Goal: Information Seeking & Learning: Learn about a topic

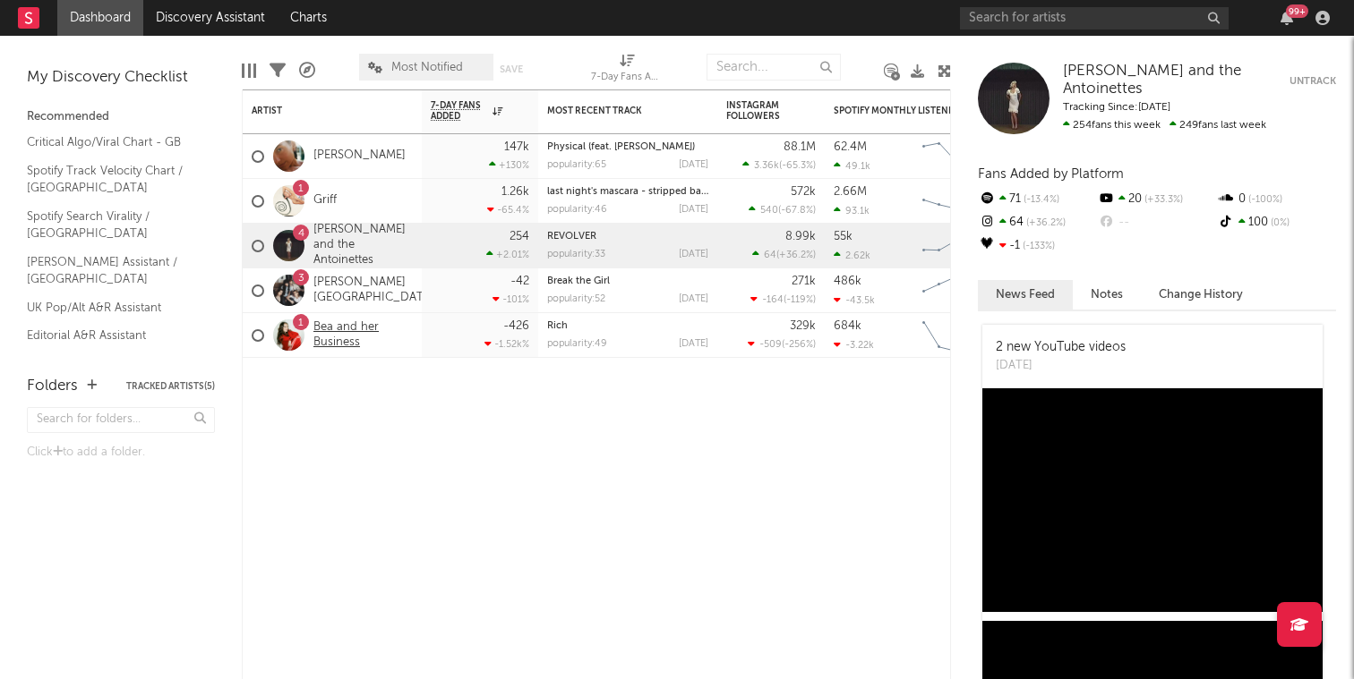
click at [337, 327] on link "Bea and her Business" at bounding box center [362, 335] width 99 height 30
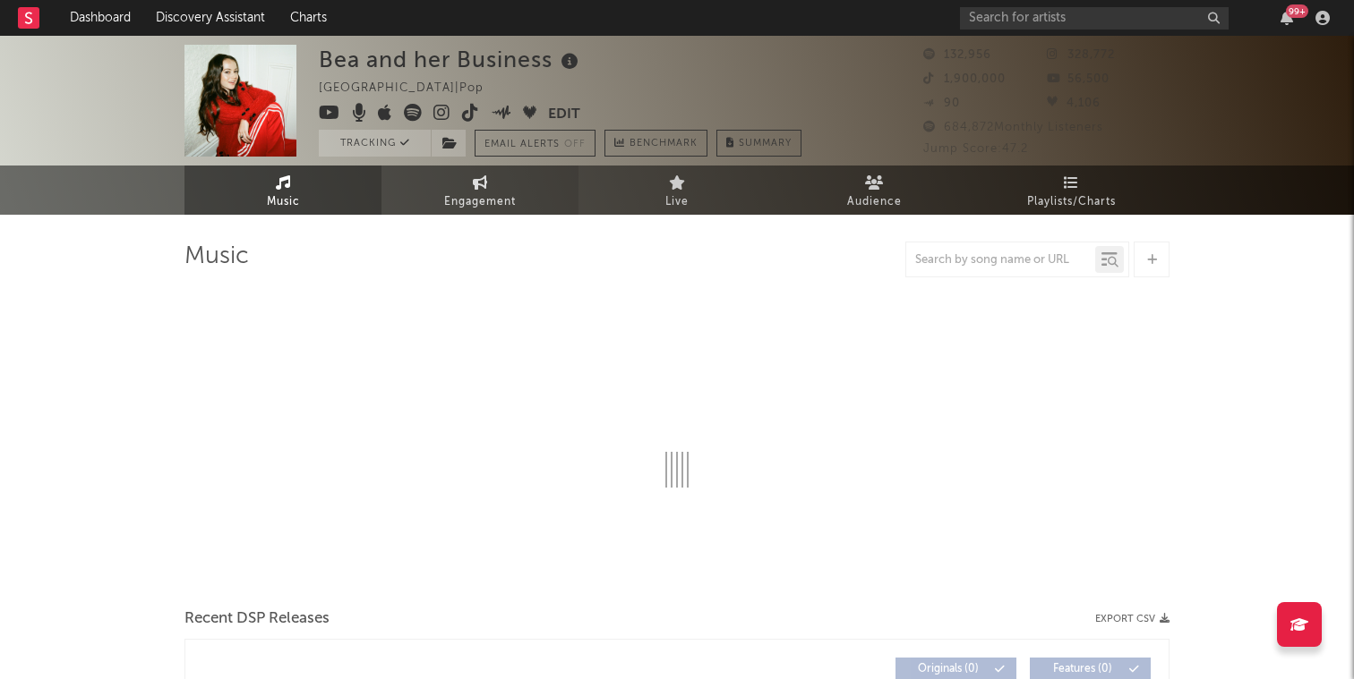
click at [496, 194] on span "Engagement" at bounding box center [480, 202] width 72 height 21
select select "1w"
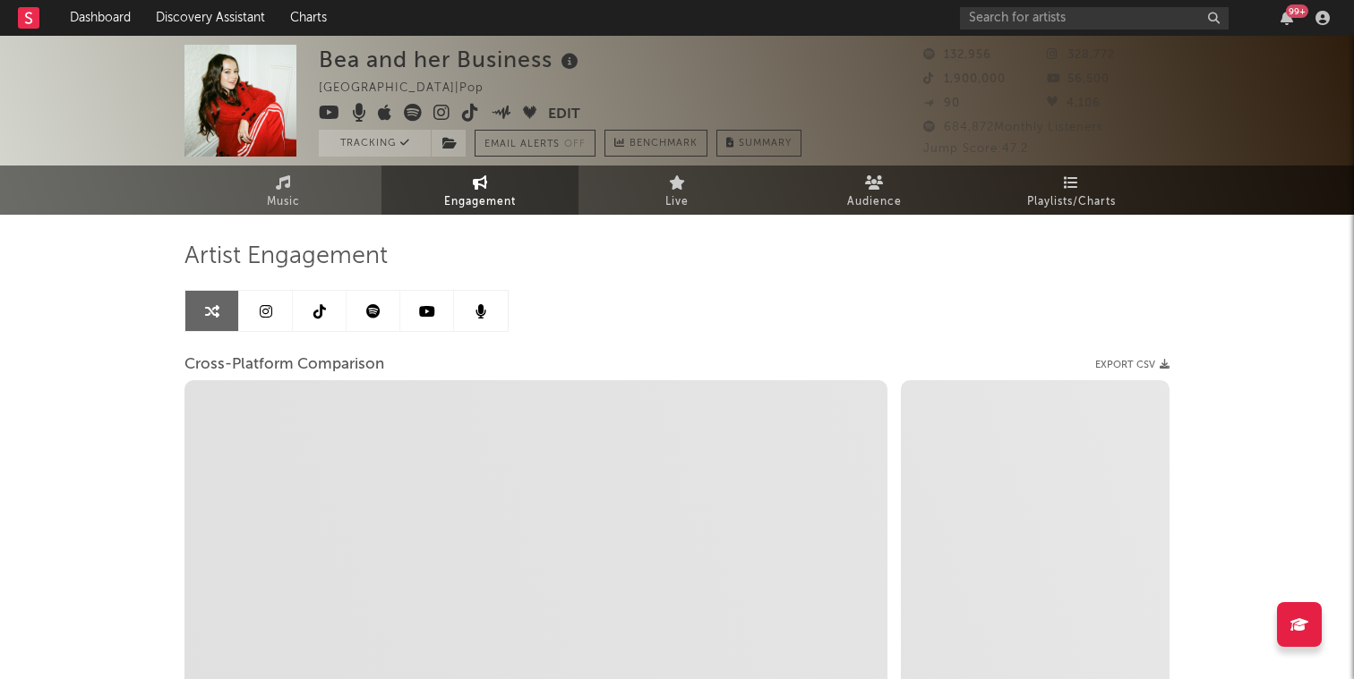
click at [275, 302] on link at bounding box center [266, 311] width 54 height 40
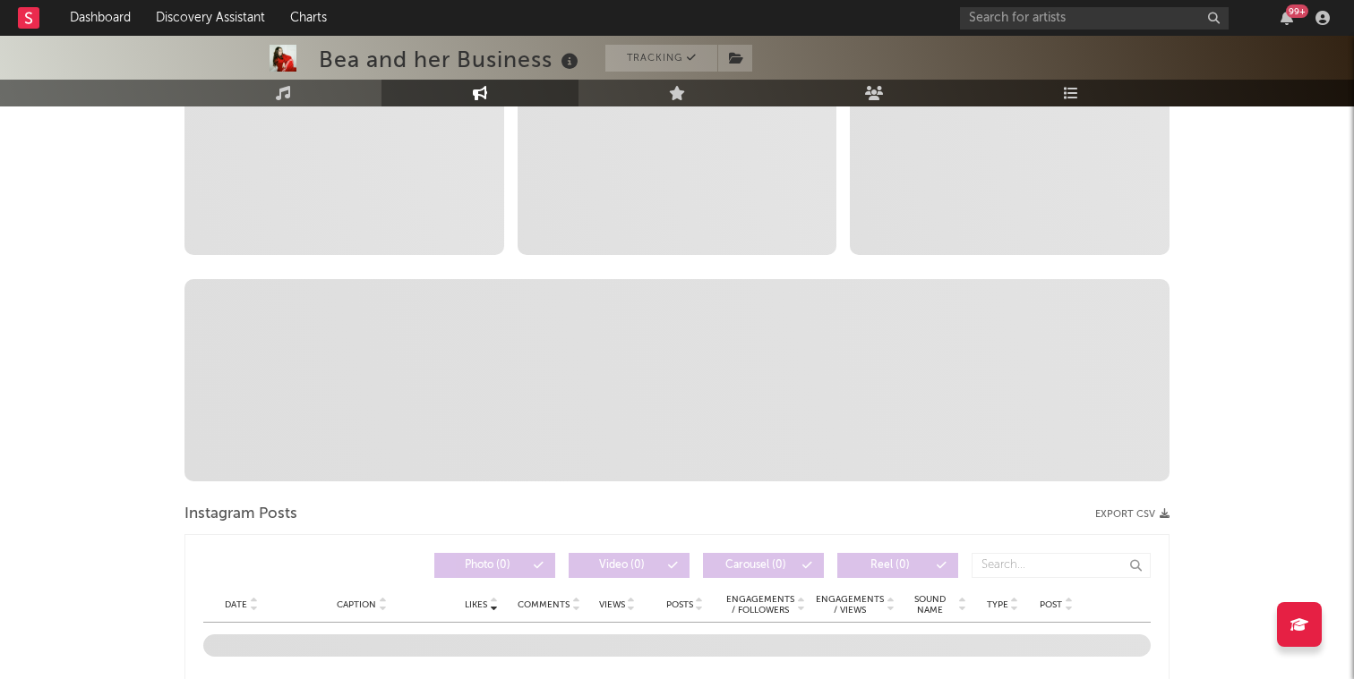
scroll to position [586, 0]
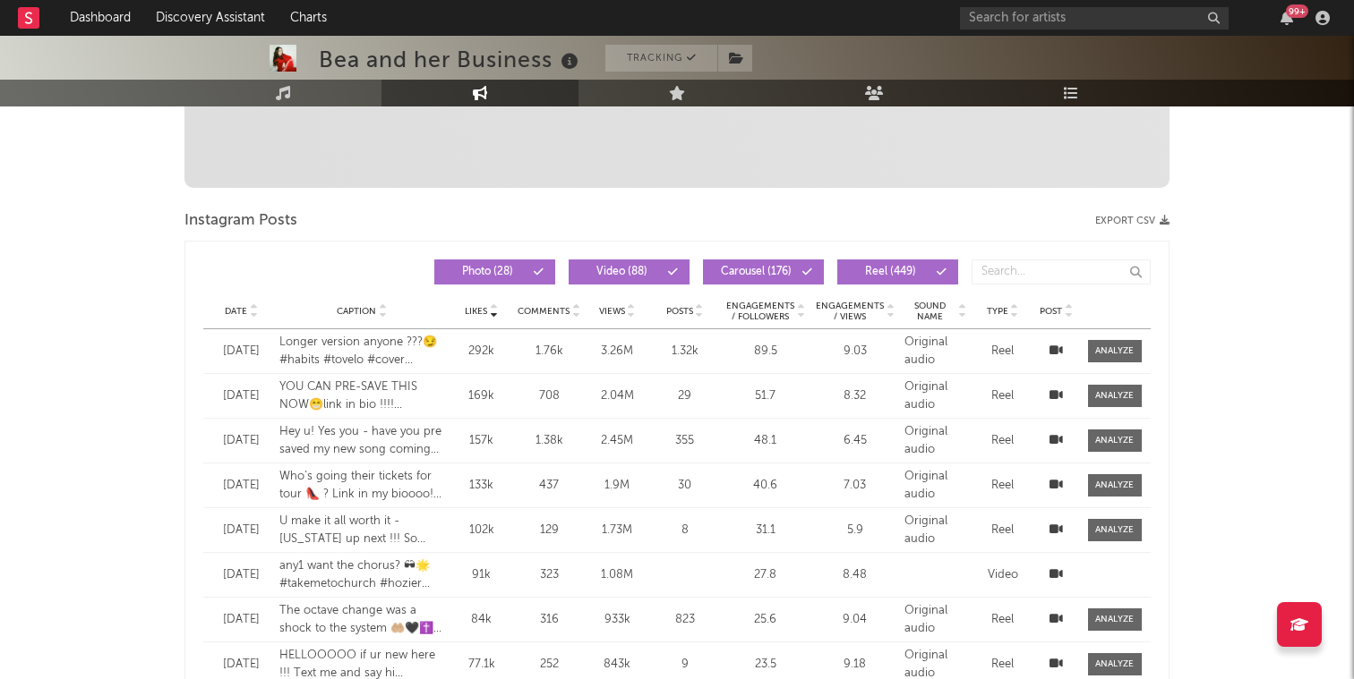
select select "6m"
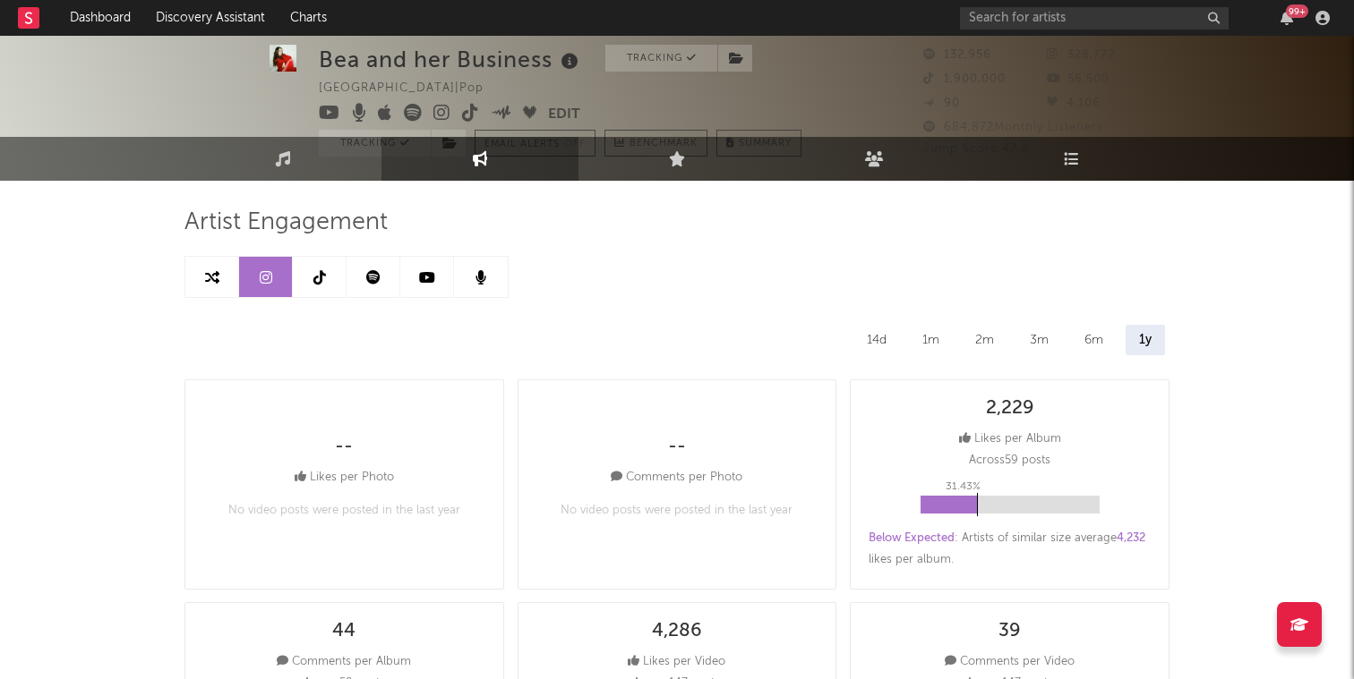
scroll to position [0, 0]
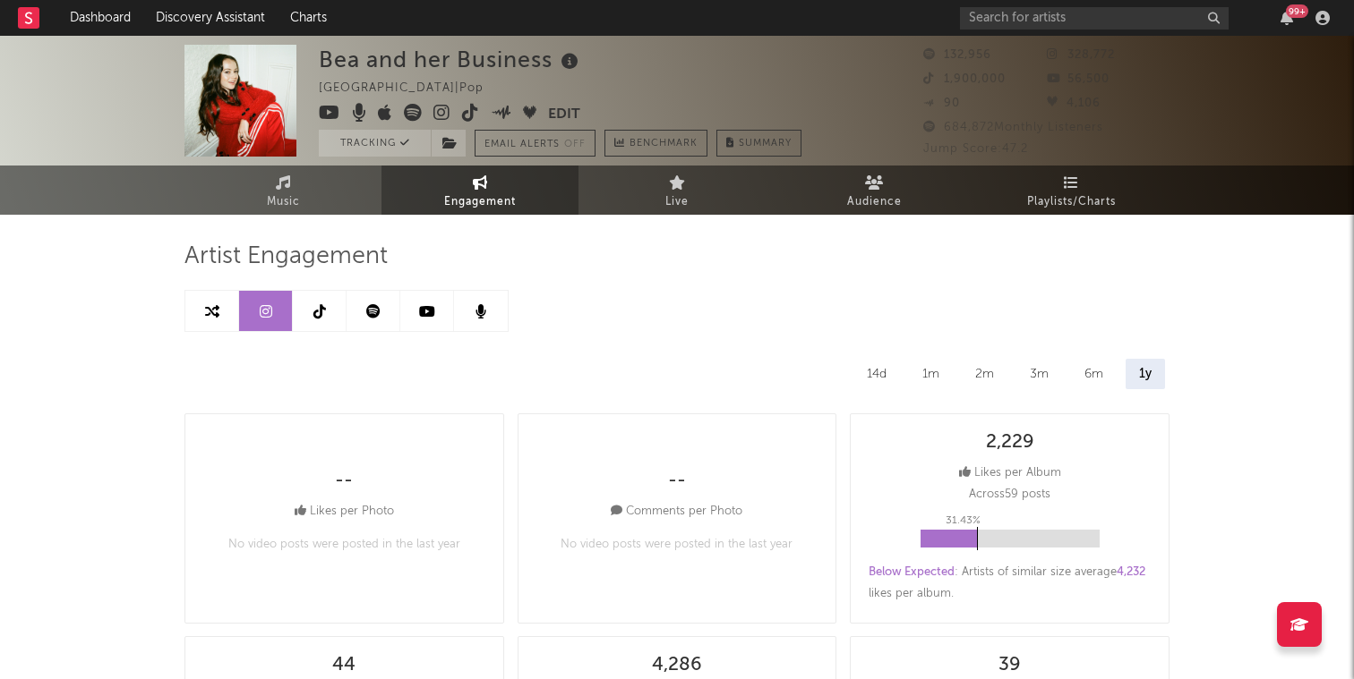
click at [332, 314] on link at bounding box center [320, 311] width 54 height 40
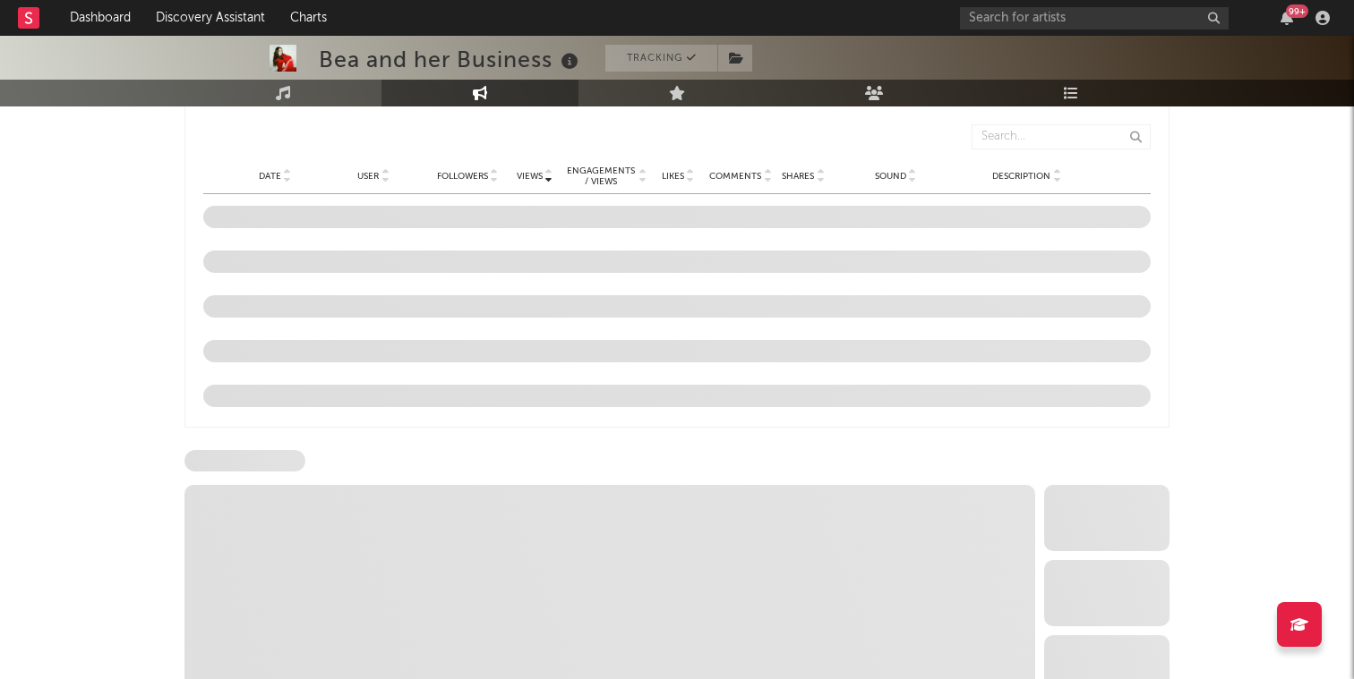
select select "6m"
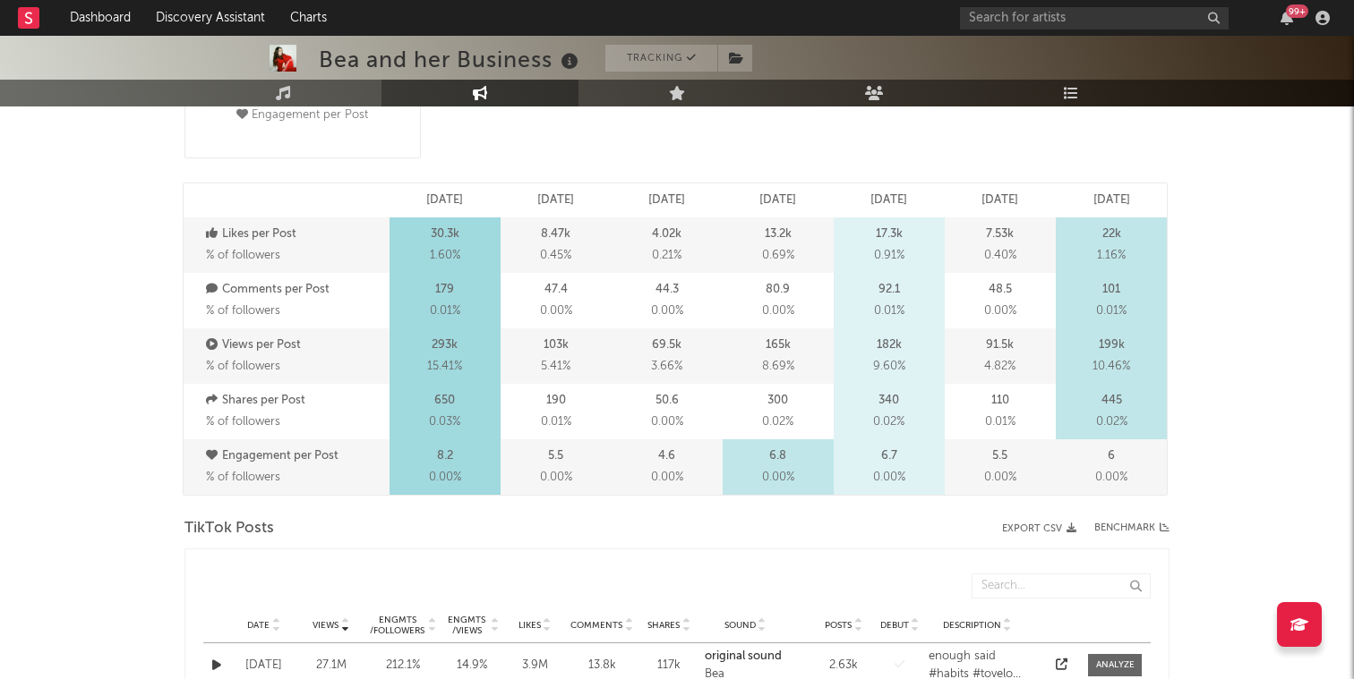
scroll to position [654, 0]
